Goal: Information Seeking & Learning: Learn about a topic

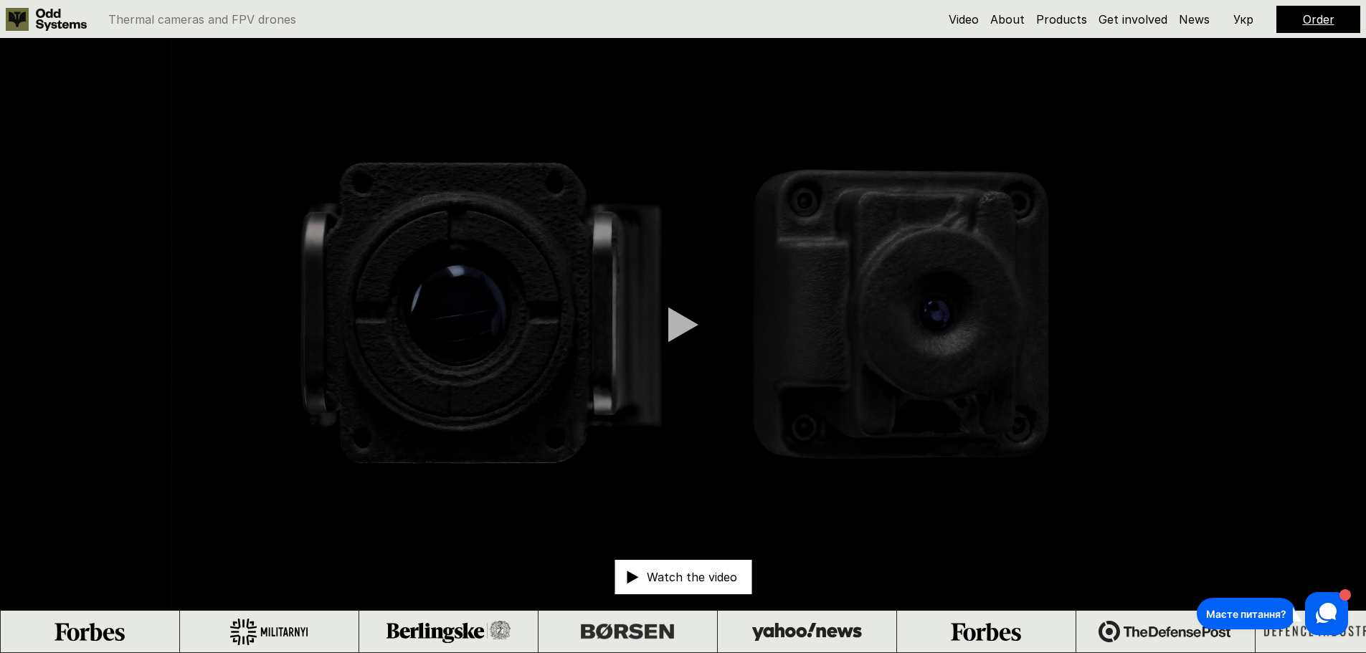
click at [1212, 196] on video at bounding box center [683, 324] width 1366 height 571
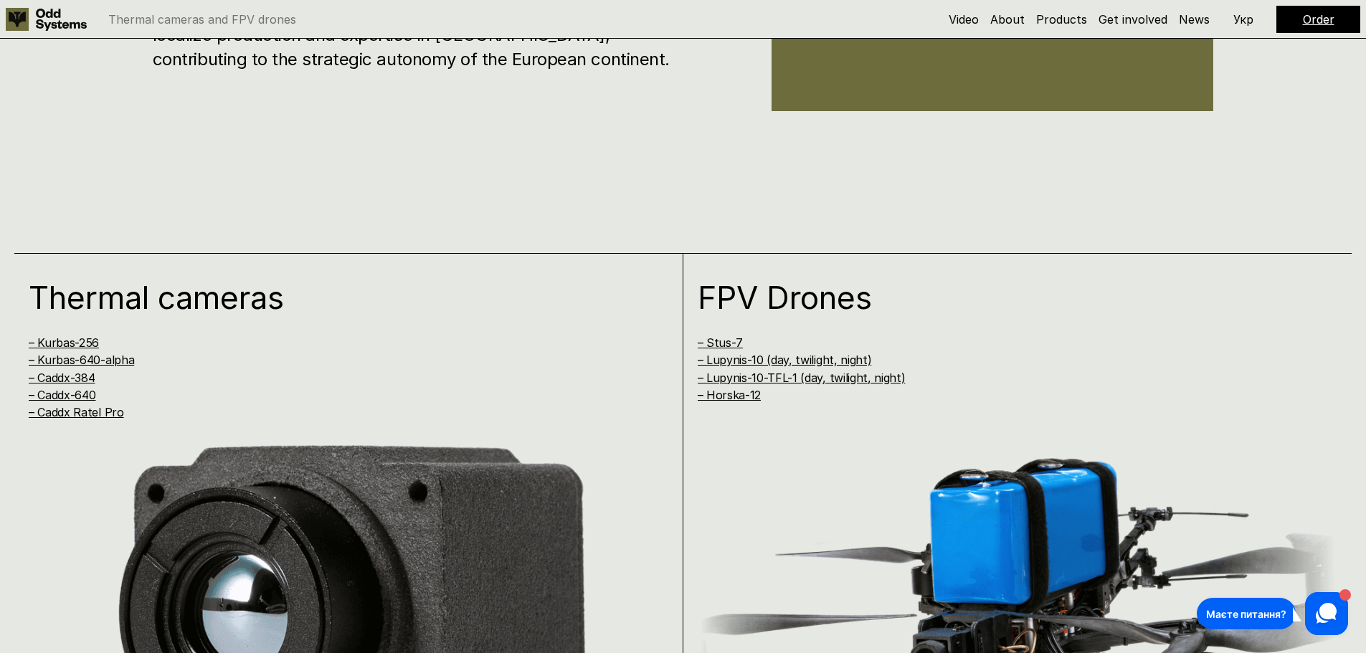
scroll to position [1219, 0]
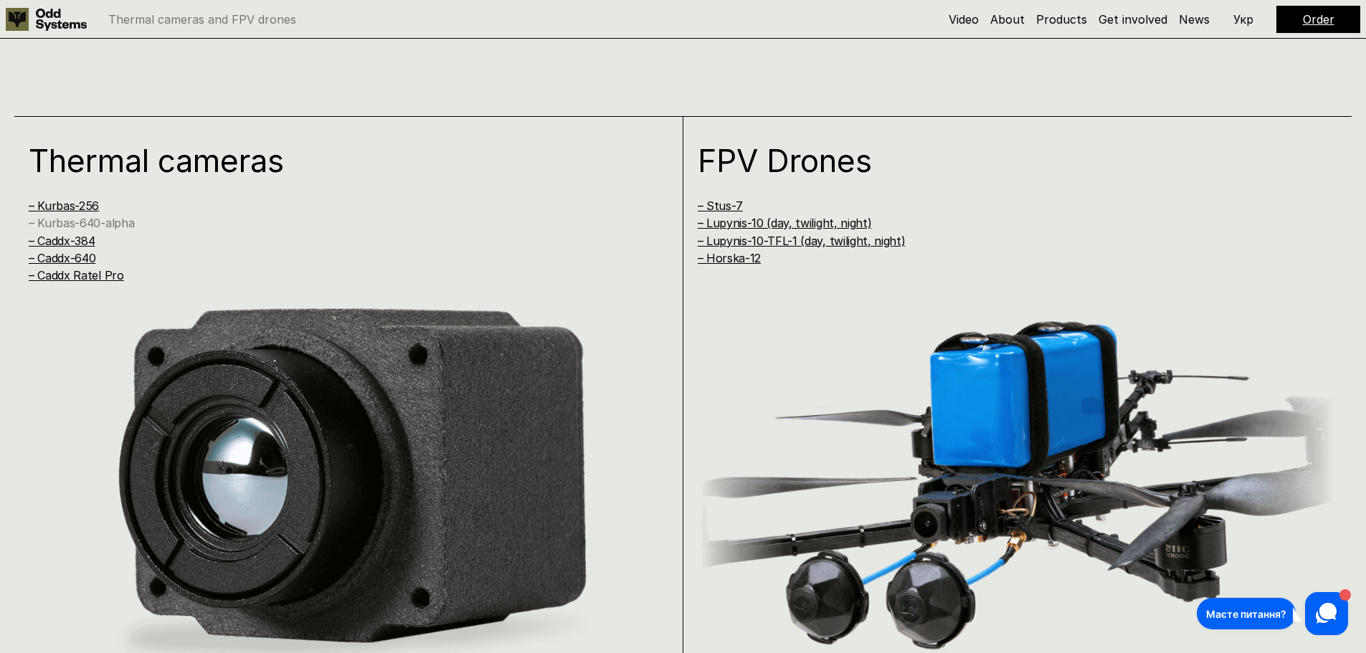
click at [80, 219] on link "– Kurbas-640-alpha" at bounding box center [81, 223] width 105 height 14
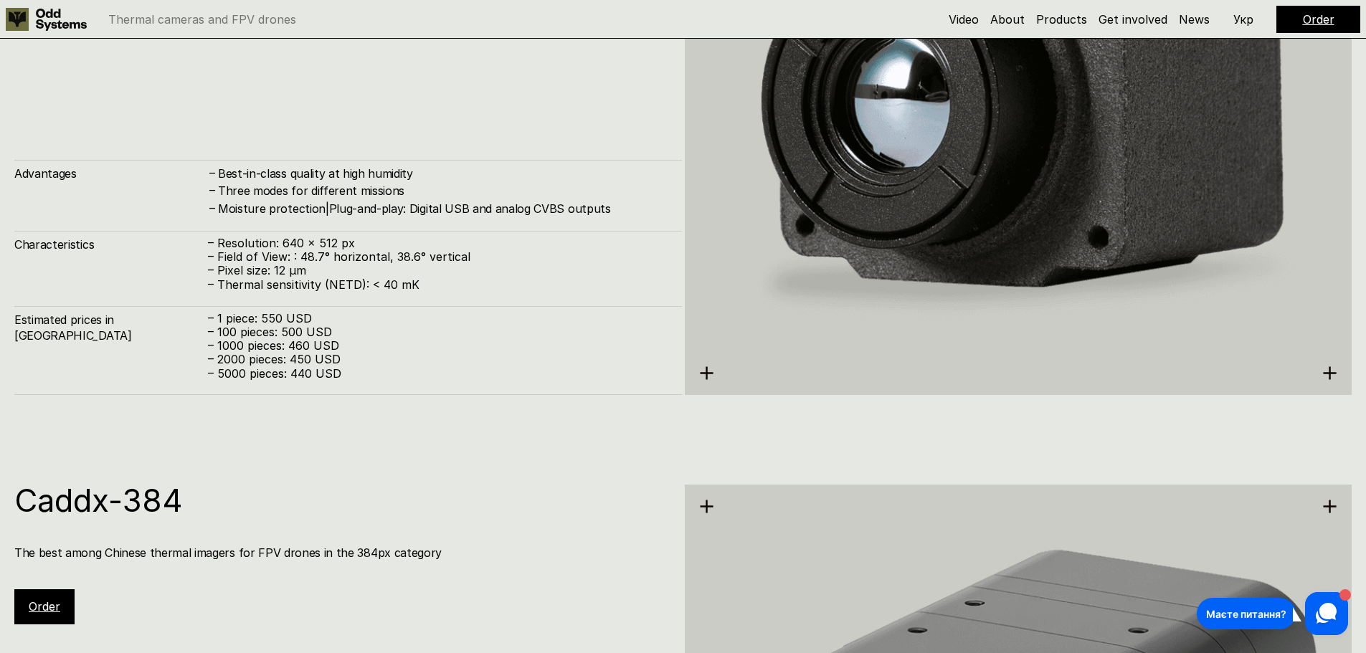
scroll to position [2541, 0]
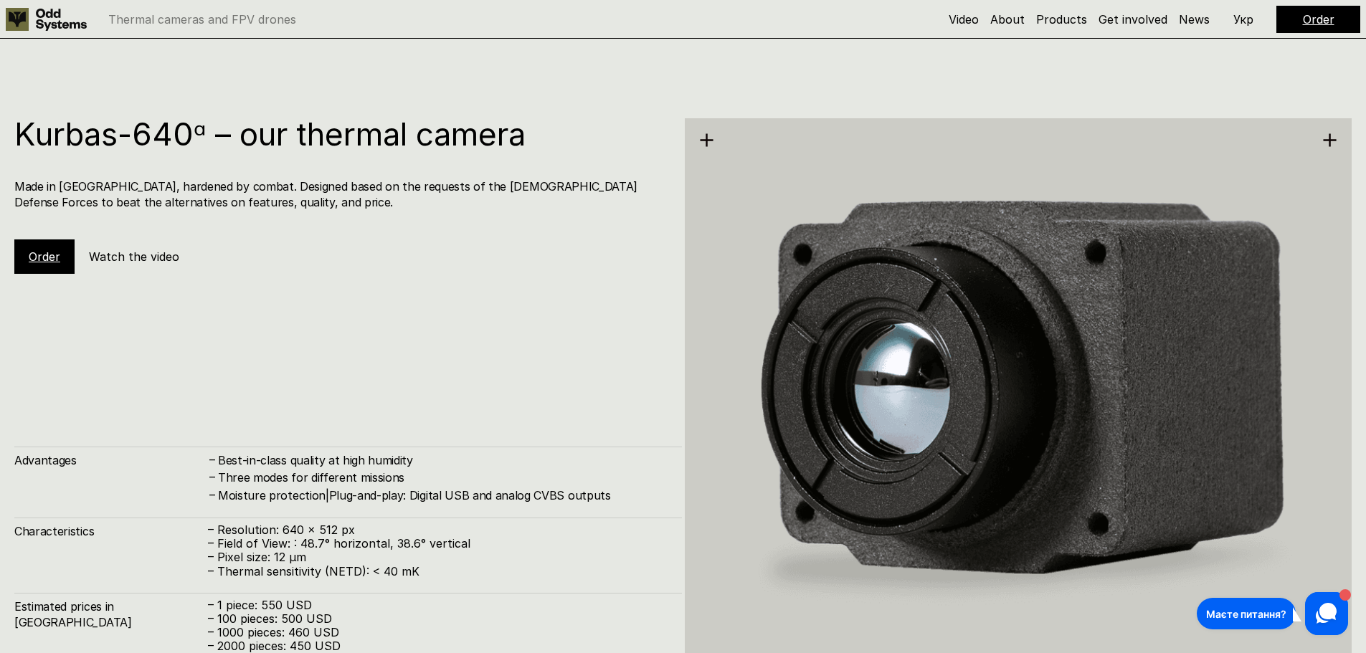
click at [48, 259] on link "Order" at bounding box center [45, 257] width 32 height 14
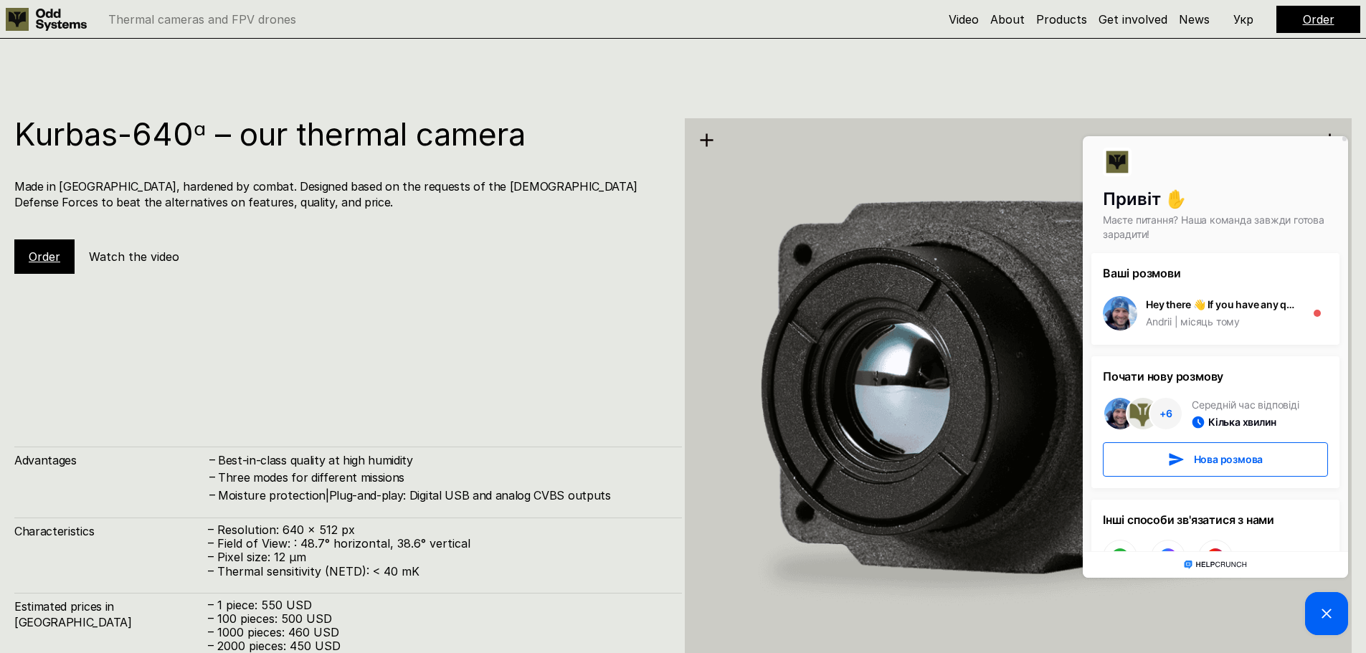
click at [1327, 612] on icon at bounding box center [1326, 613] width 17 height 17
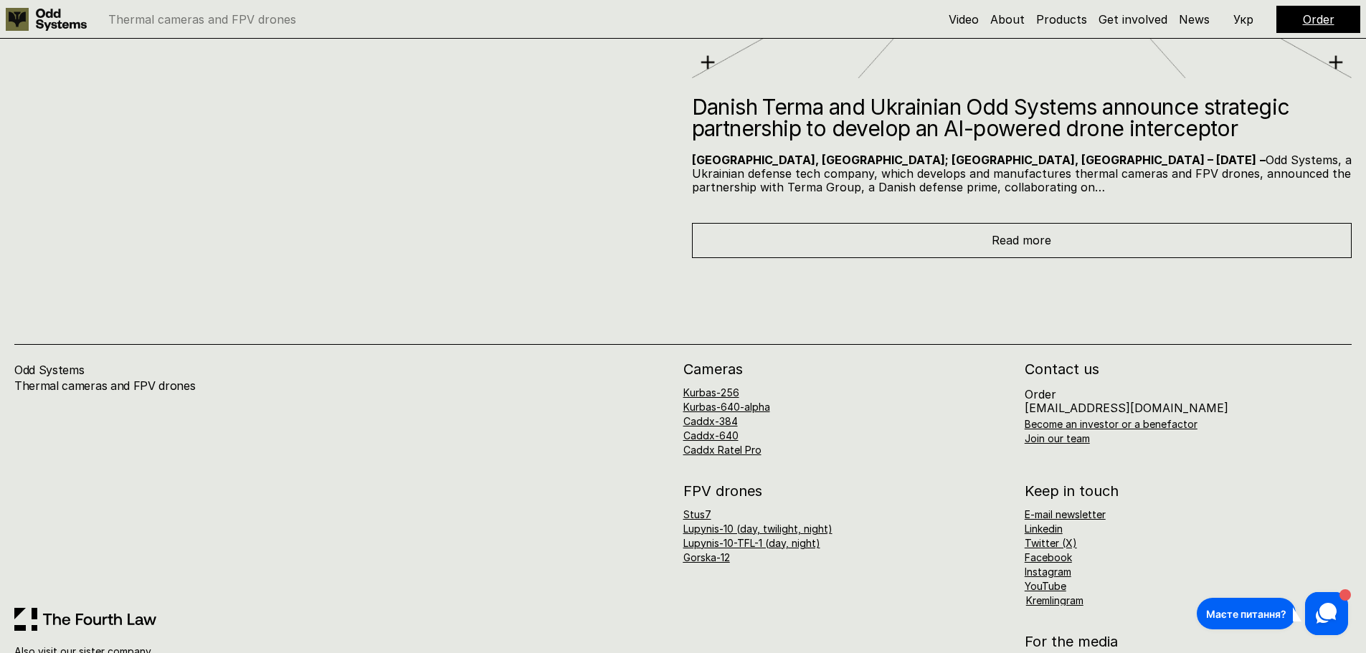
scroll to position [8959, 0]
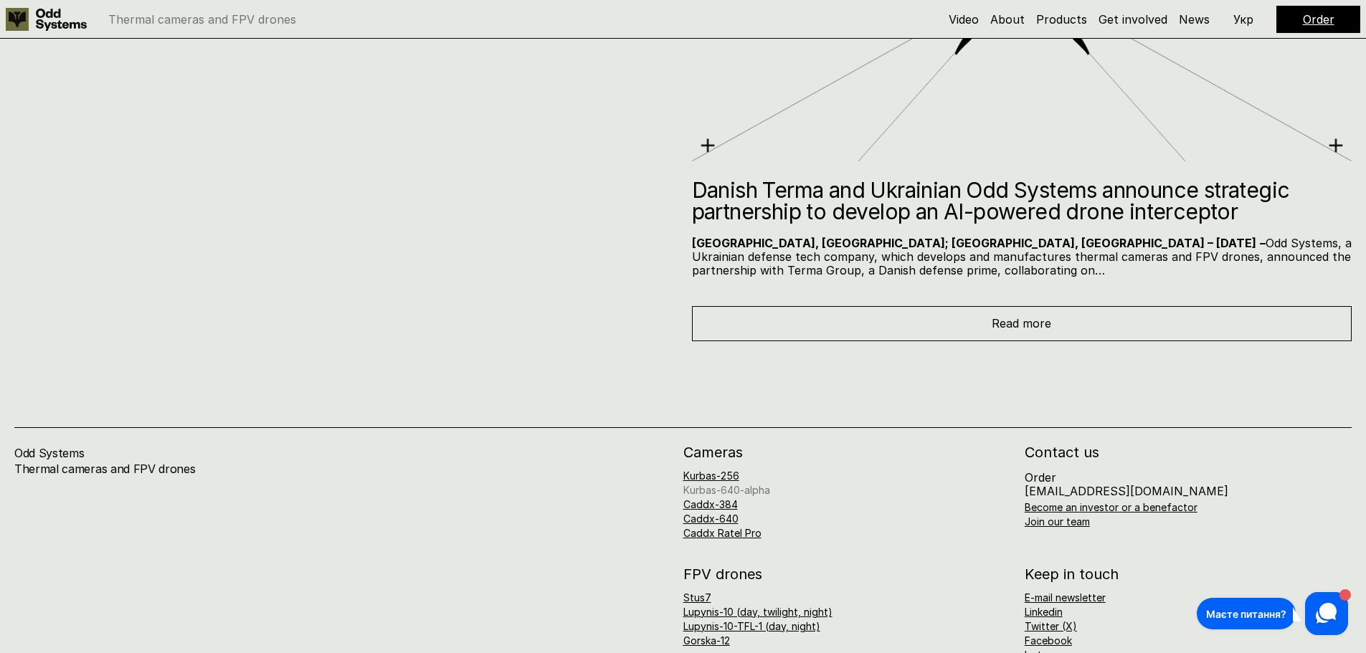
click at [734, 492] on link "Kurbas-640-alpha" at bounding box center [726, 490] width 87 height 12
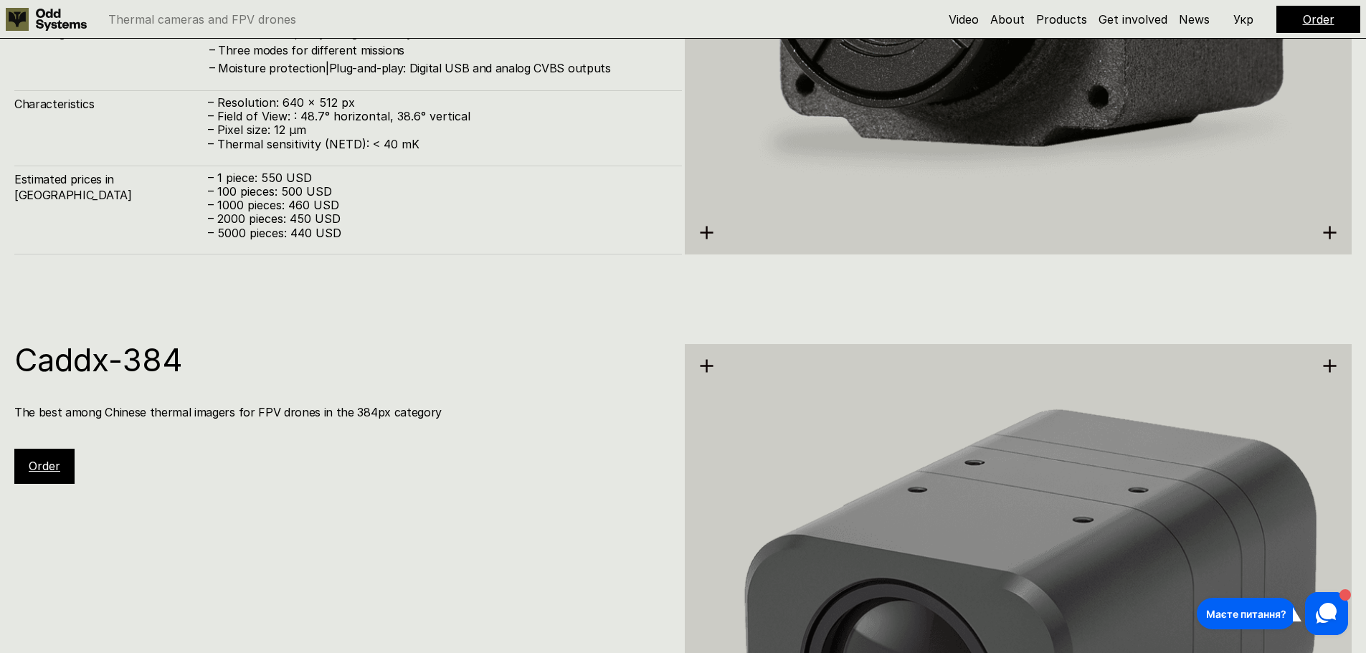
scroll to position [2613, 0]
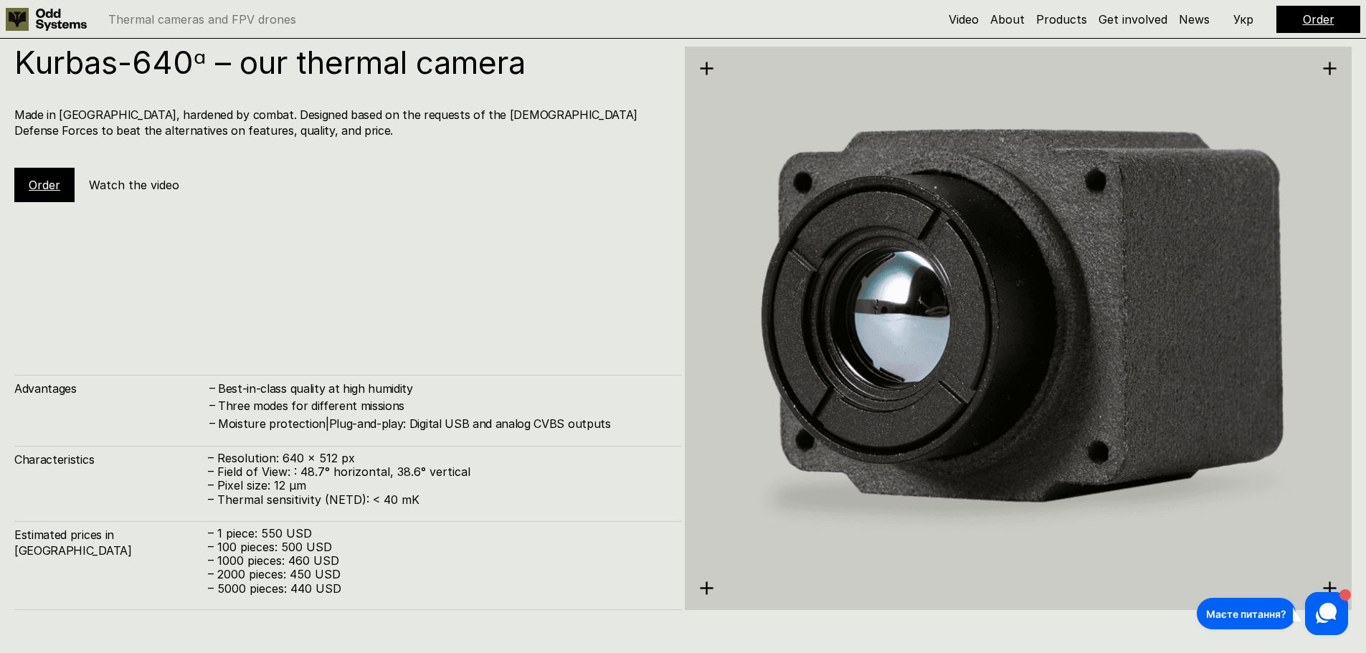
click at [143, 187] on h5 "Watch the video" at bounding box center [134, 185] width 90 height 16
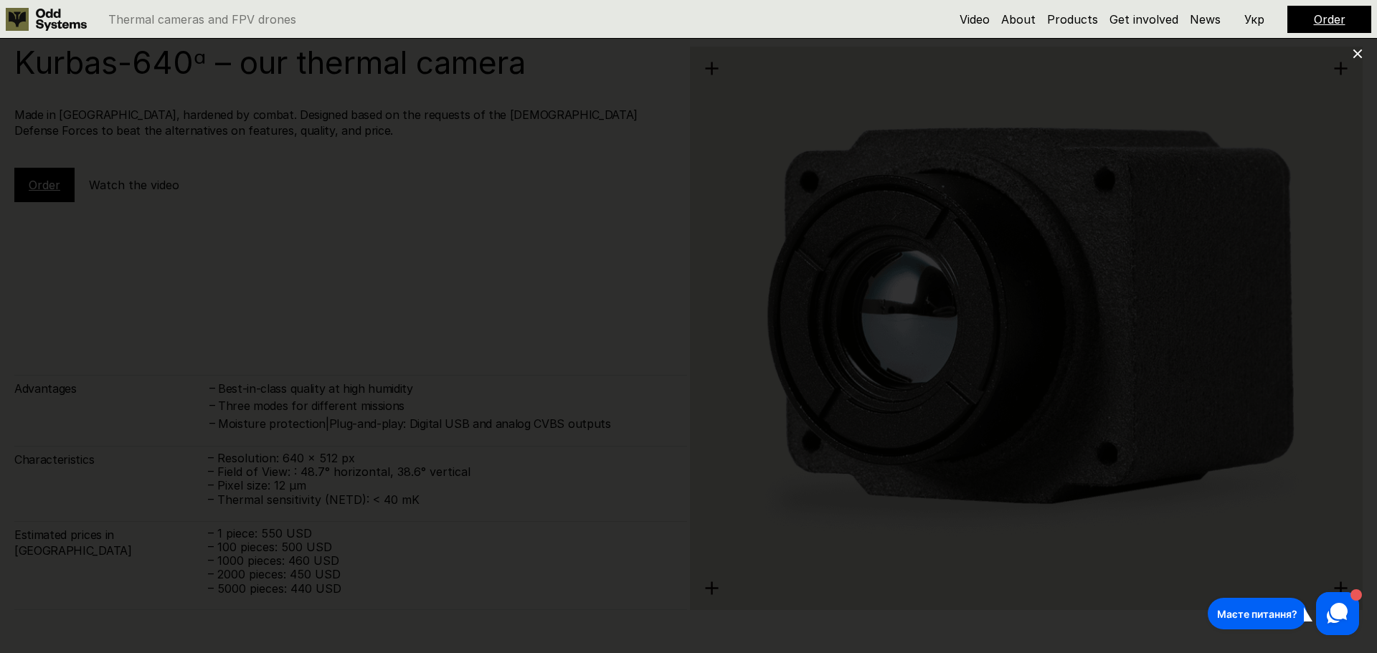
click at [1357, 54] on use at bounding box center [1357, 53] width 9 height 9
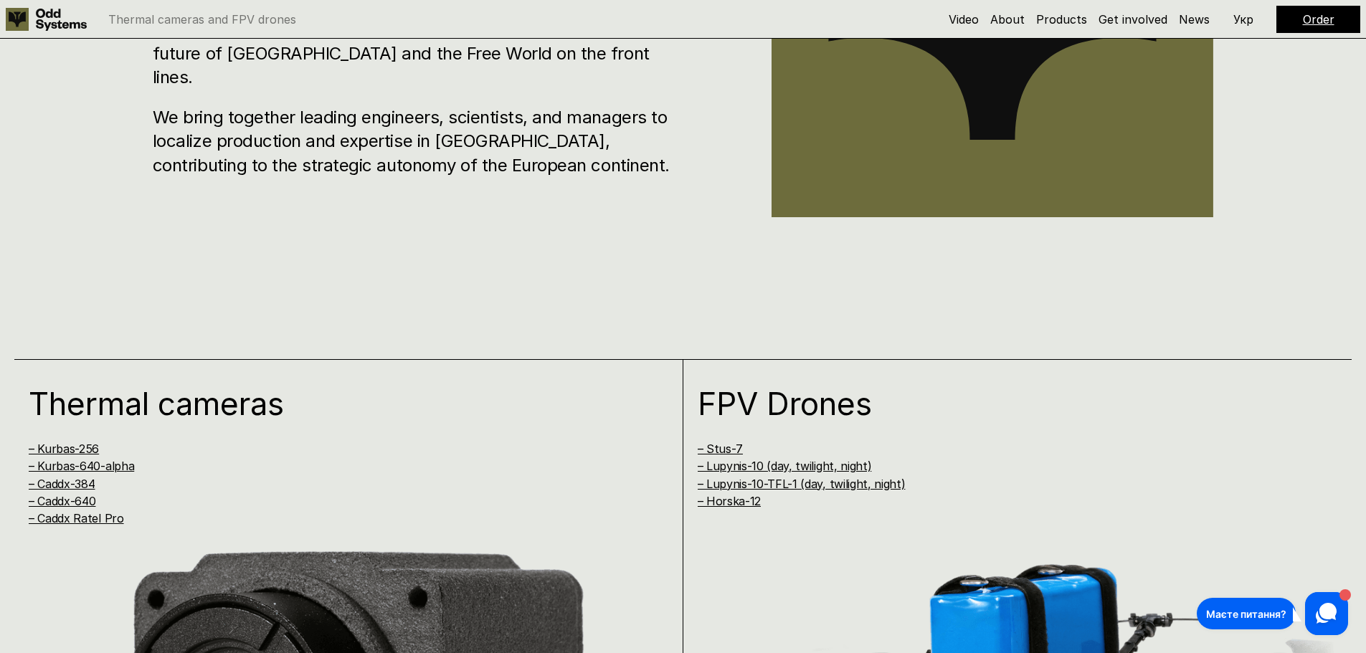
scroll to position [820, 0]
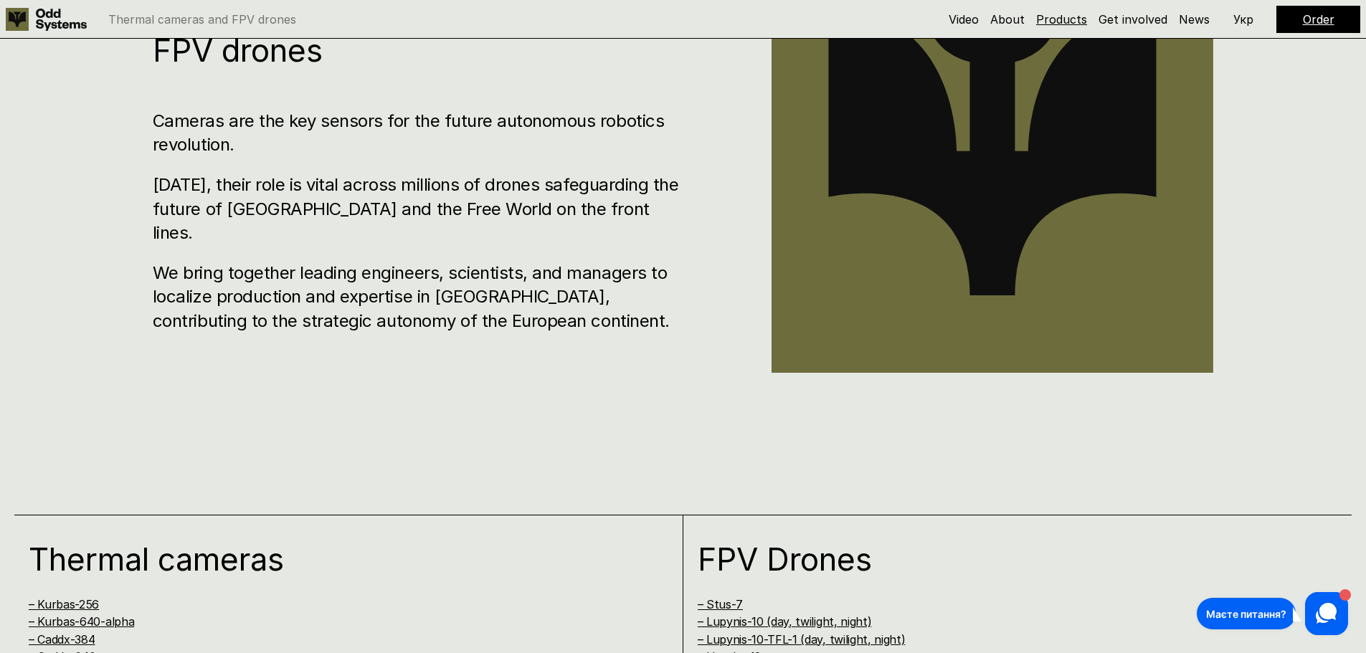
click at [1071, 16] on link "Products" at bounding box center [1061, 19] width 51 height 14
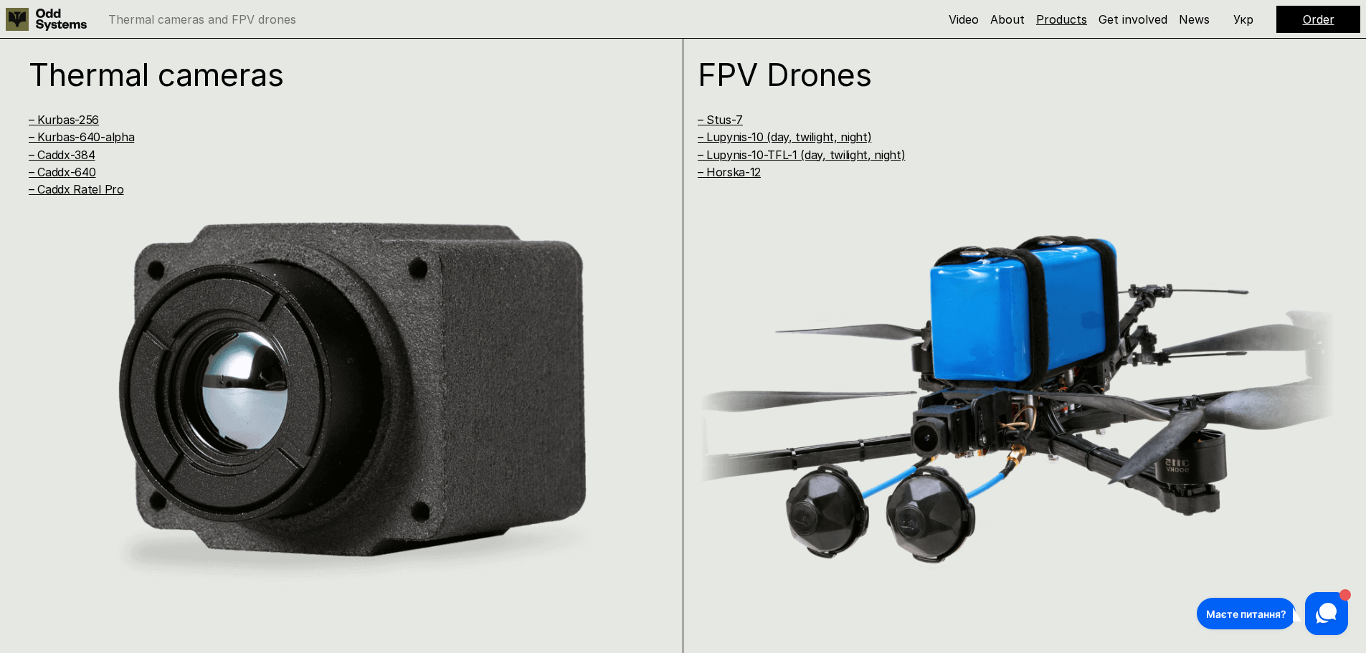
scroll to position [1306, 0]
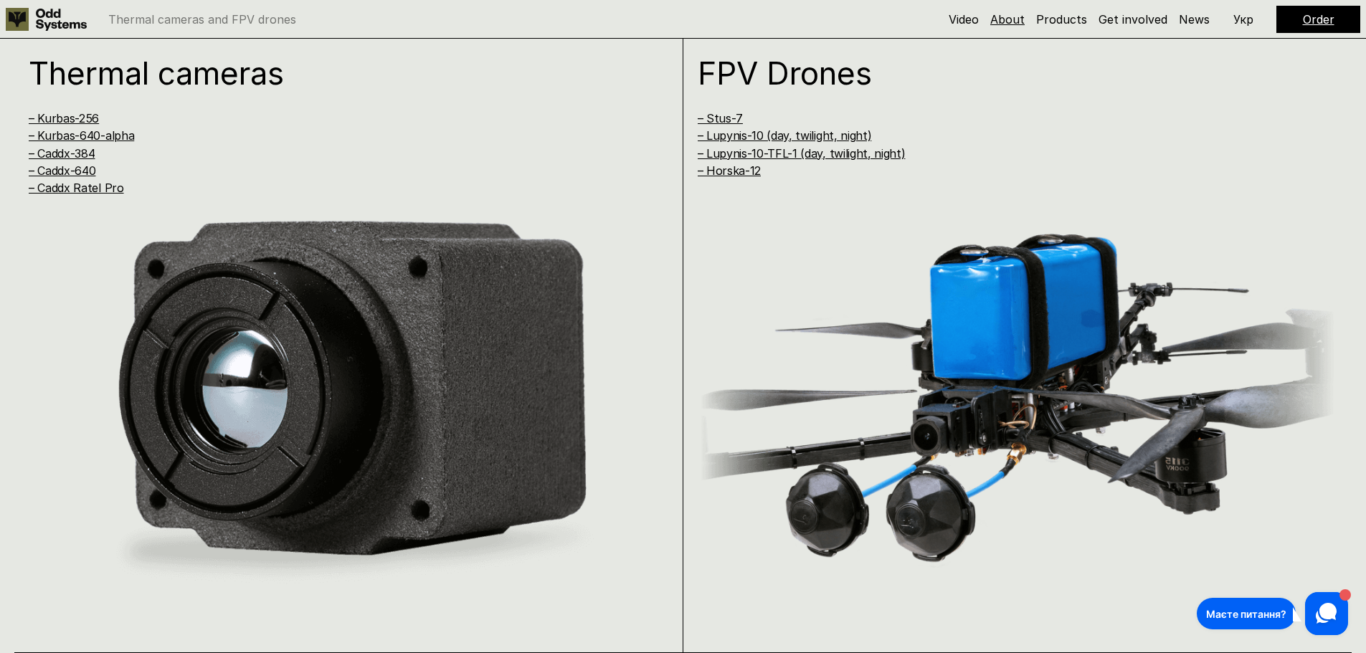
click at [1000, 16] on link "About" at bounding box center [1007, 19] width 34 height 14
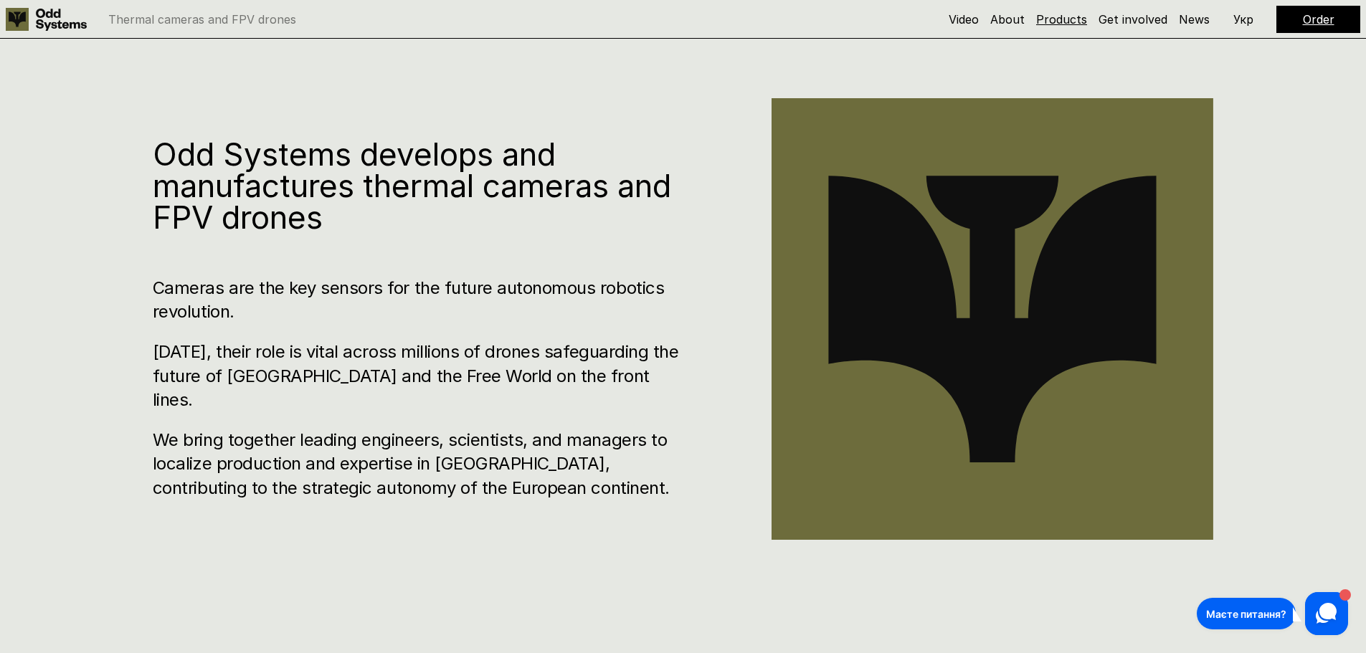
click at [1057, 15] on link "Products" at bounding box center [1061, 19] width 51 height 14
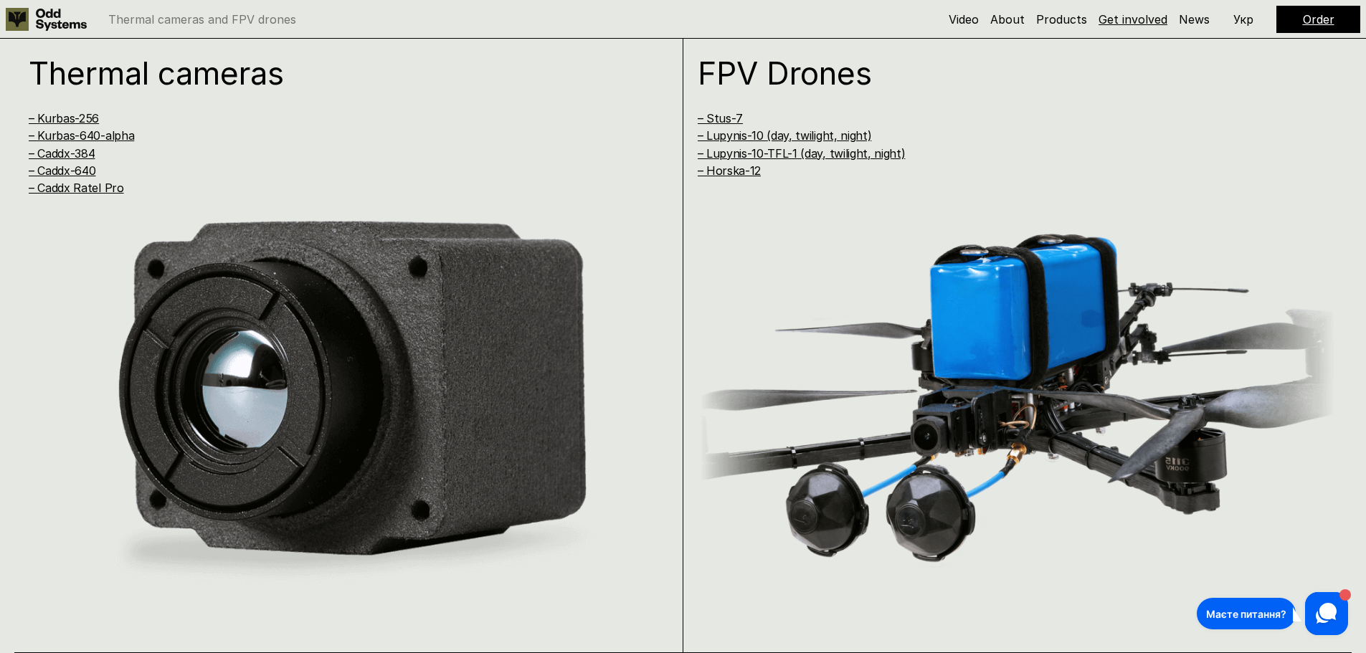
click at [1147, 23] on link "Get involved" at bounding box center [1132, 19] width 69 height 14
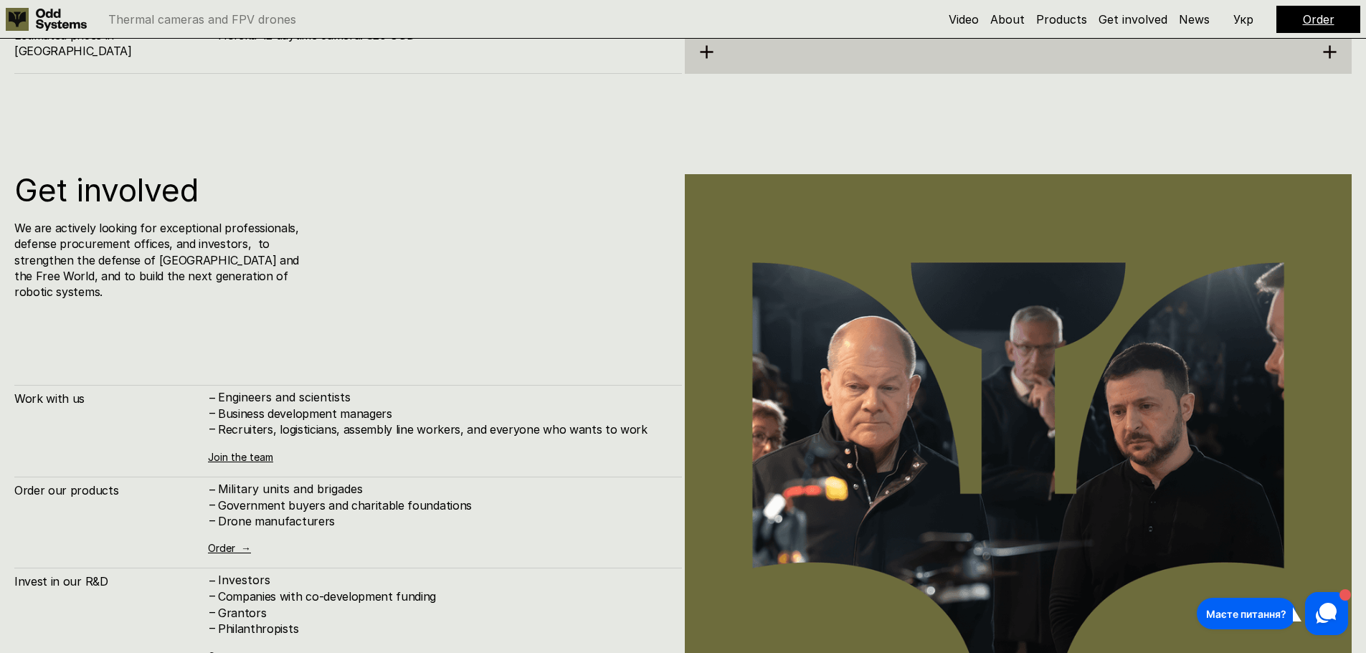
scroll to position [7838, 0]
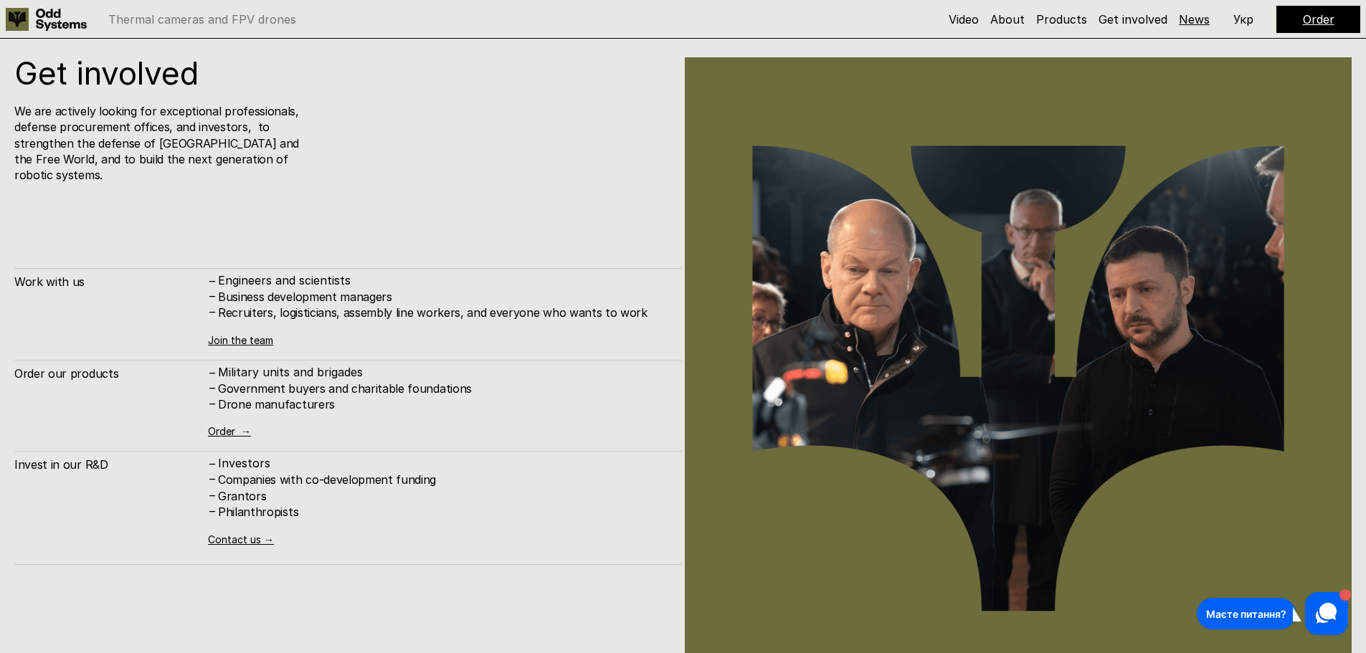
click at [1197, 22] on link "News" at bounding box center [1194, 19] width 31 height 14
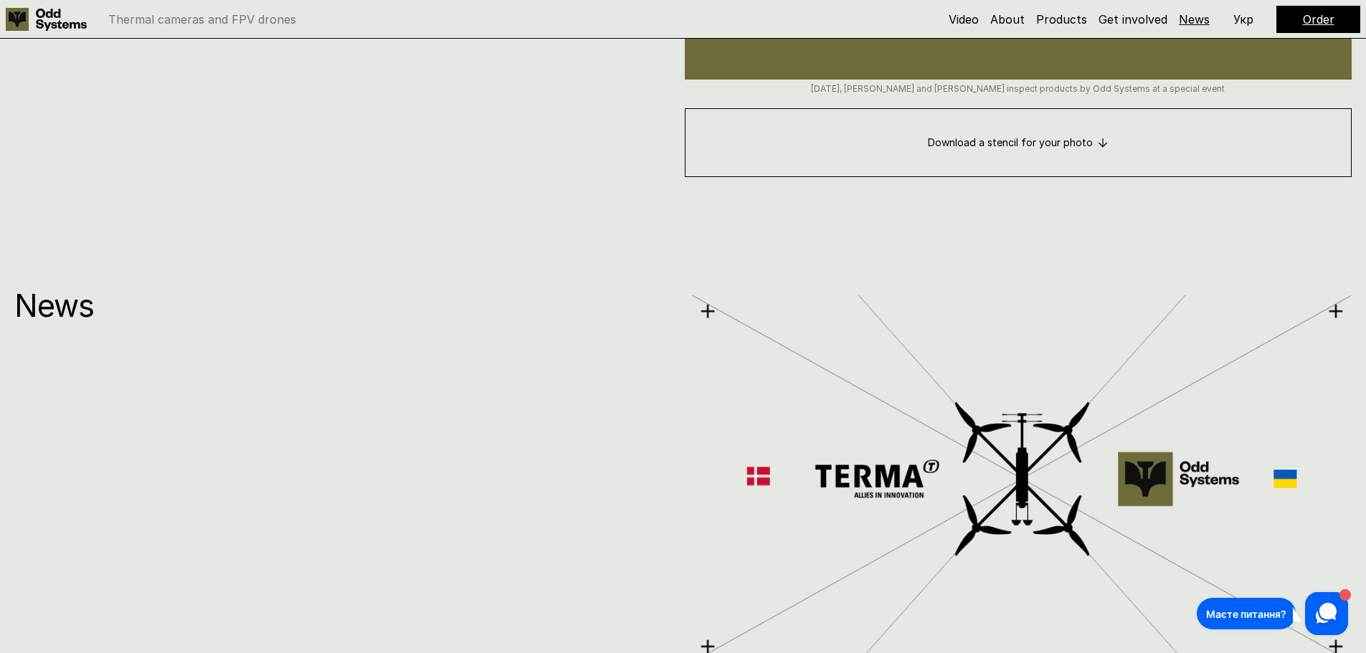
scroll to position [8692, 0]
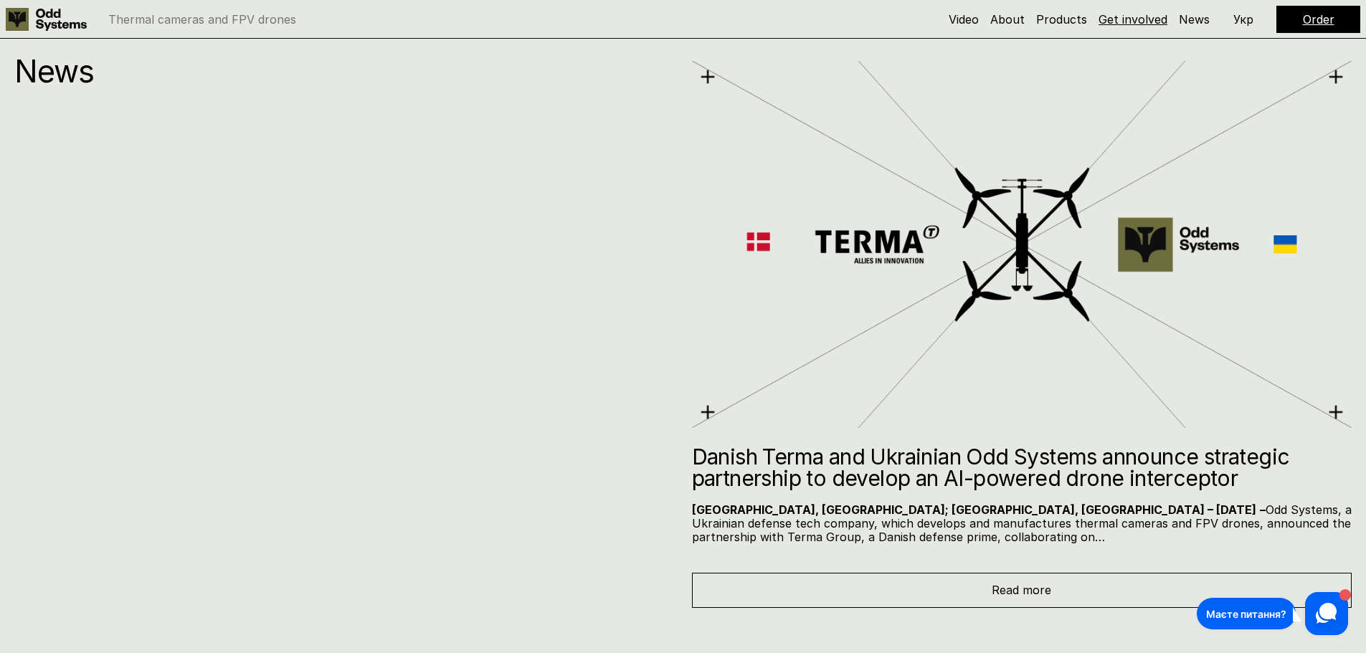
click at [1138, 20] on link "Get involved" at bounding box center [1132, 19] width 69 height 14
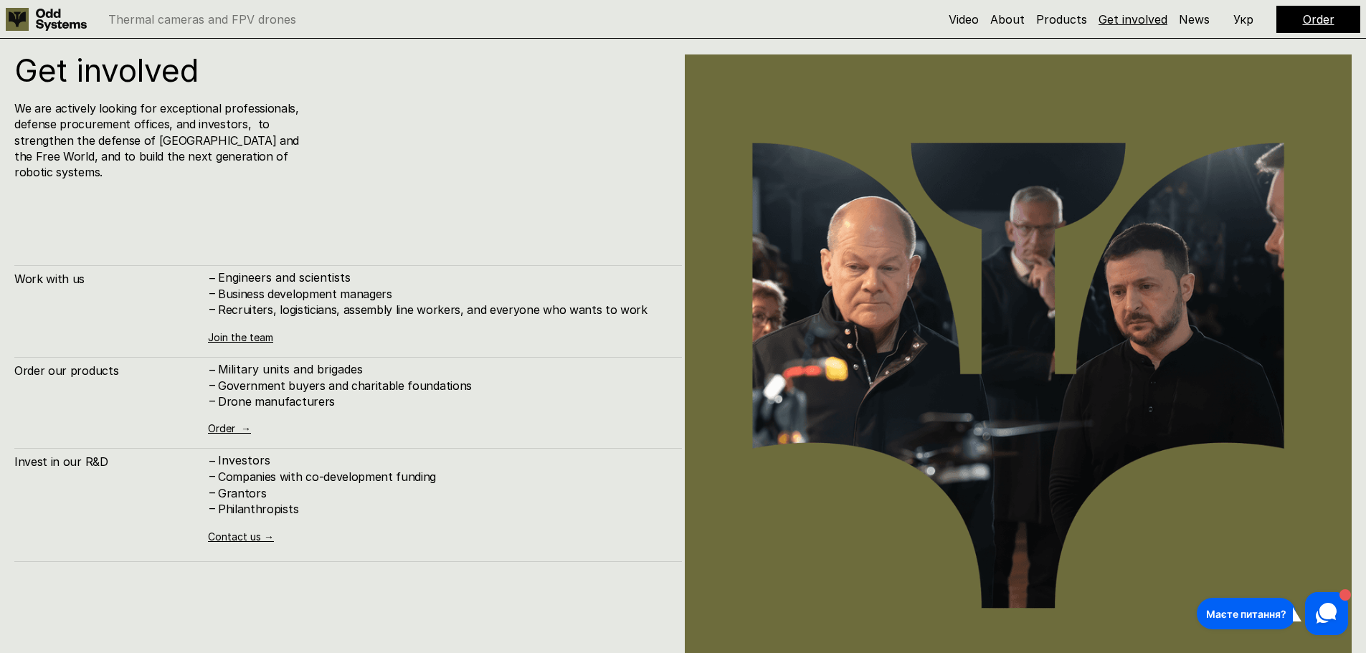
scroll to position [7838, 0]
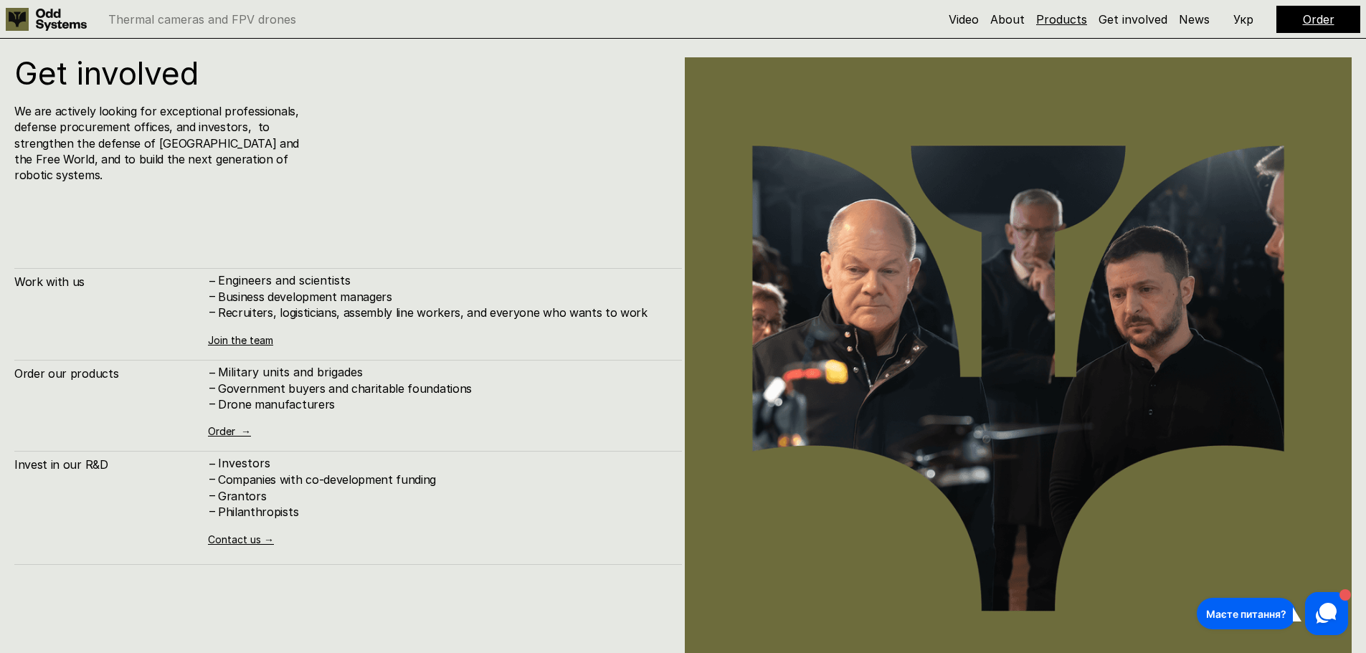
click at [1059, 20] on link "Products" at bounding box center [1061, 19] width 51 height 14
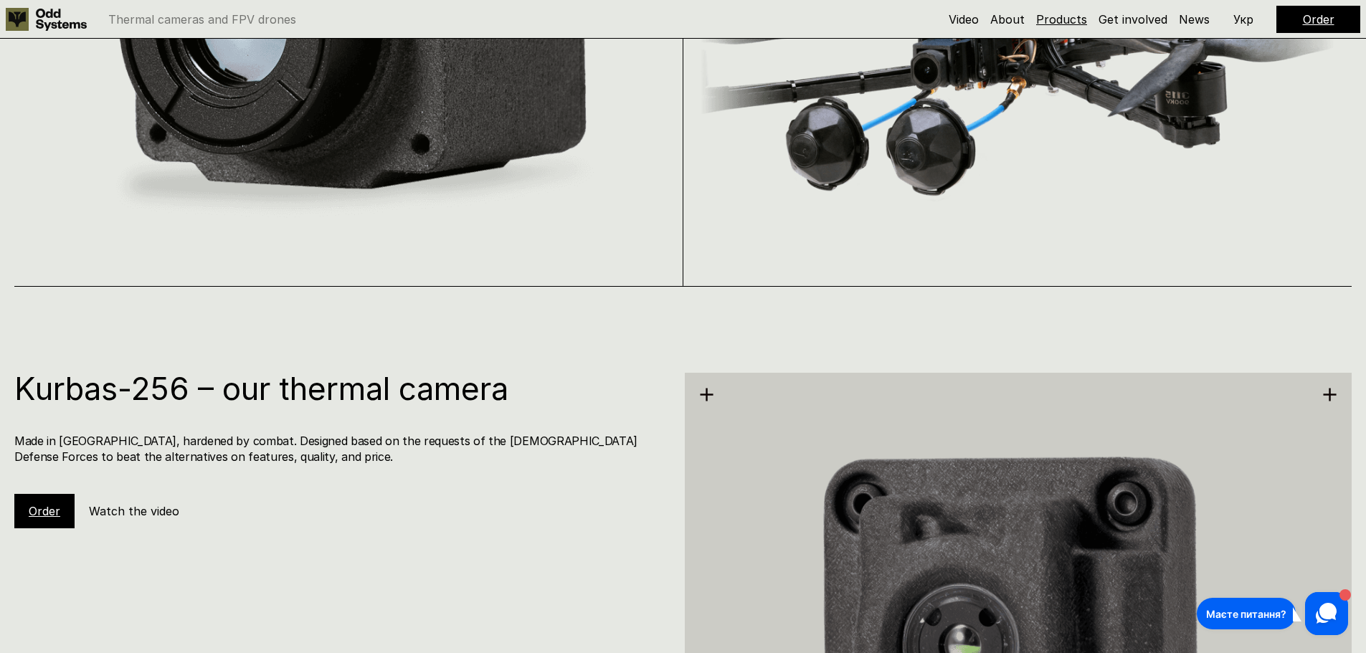
scroll to position [1306, 0]
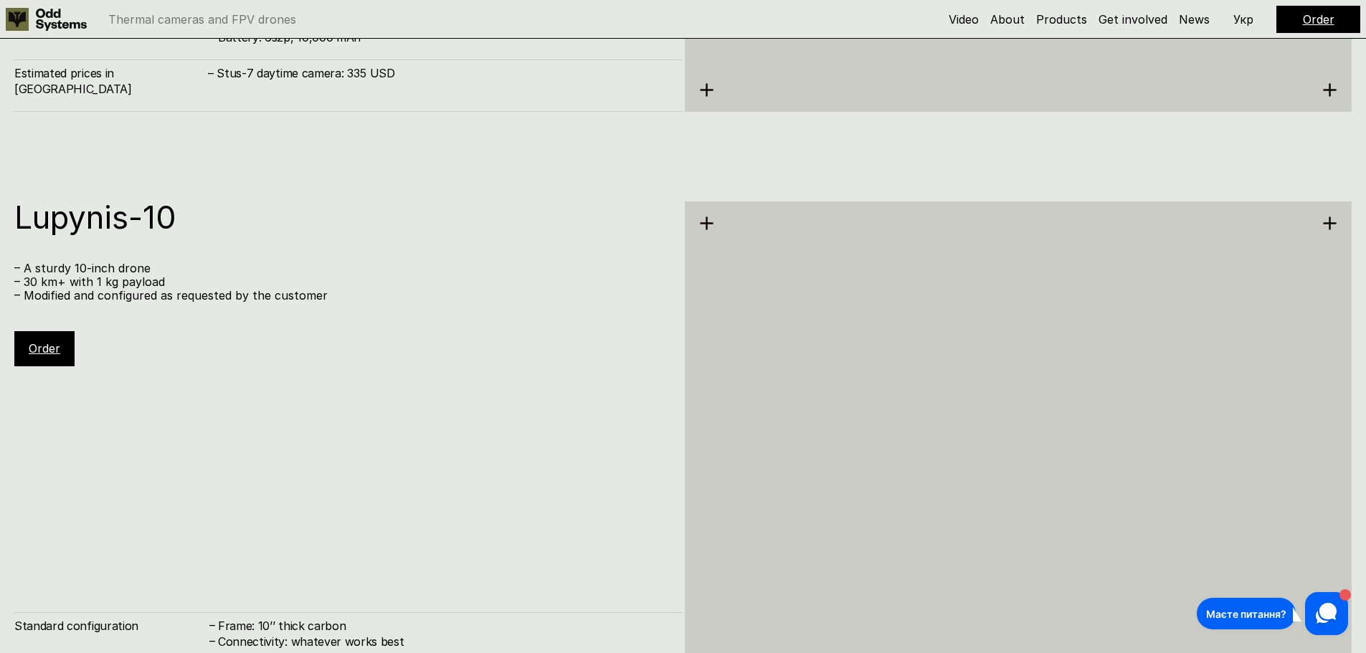
scroll to position [5911, 0]
